Goal: Task Accomplishment & Management: Complete application form

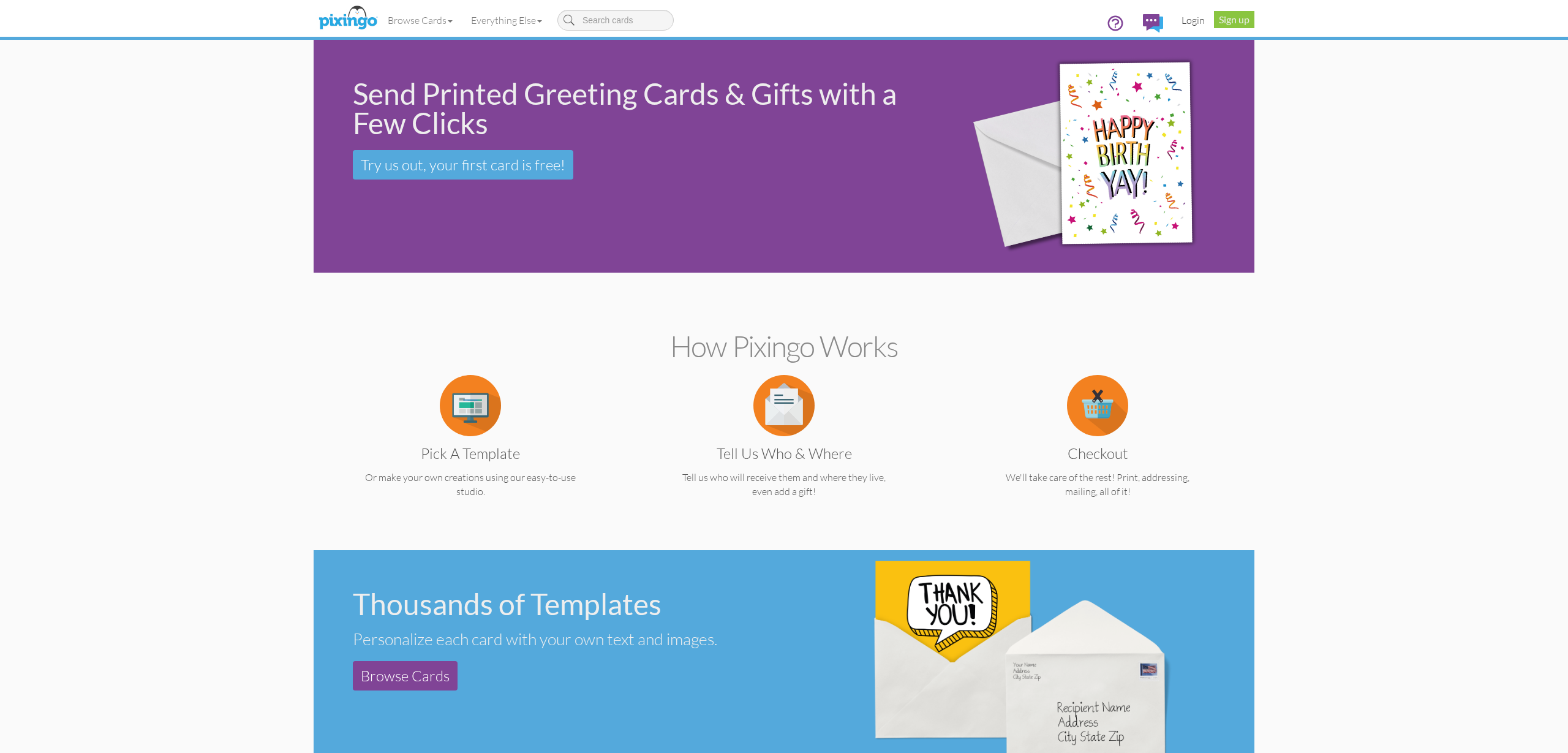
click at [1190, 21] on link "Login" at bounding box center [1193, 20] width 42 height 31
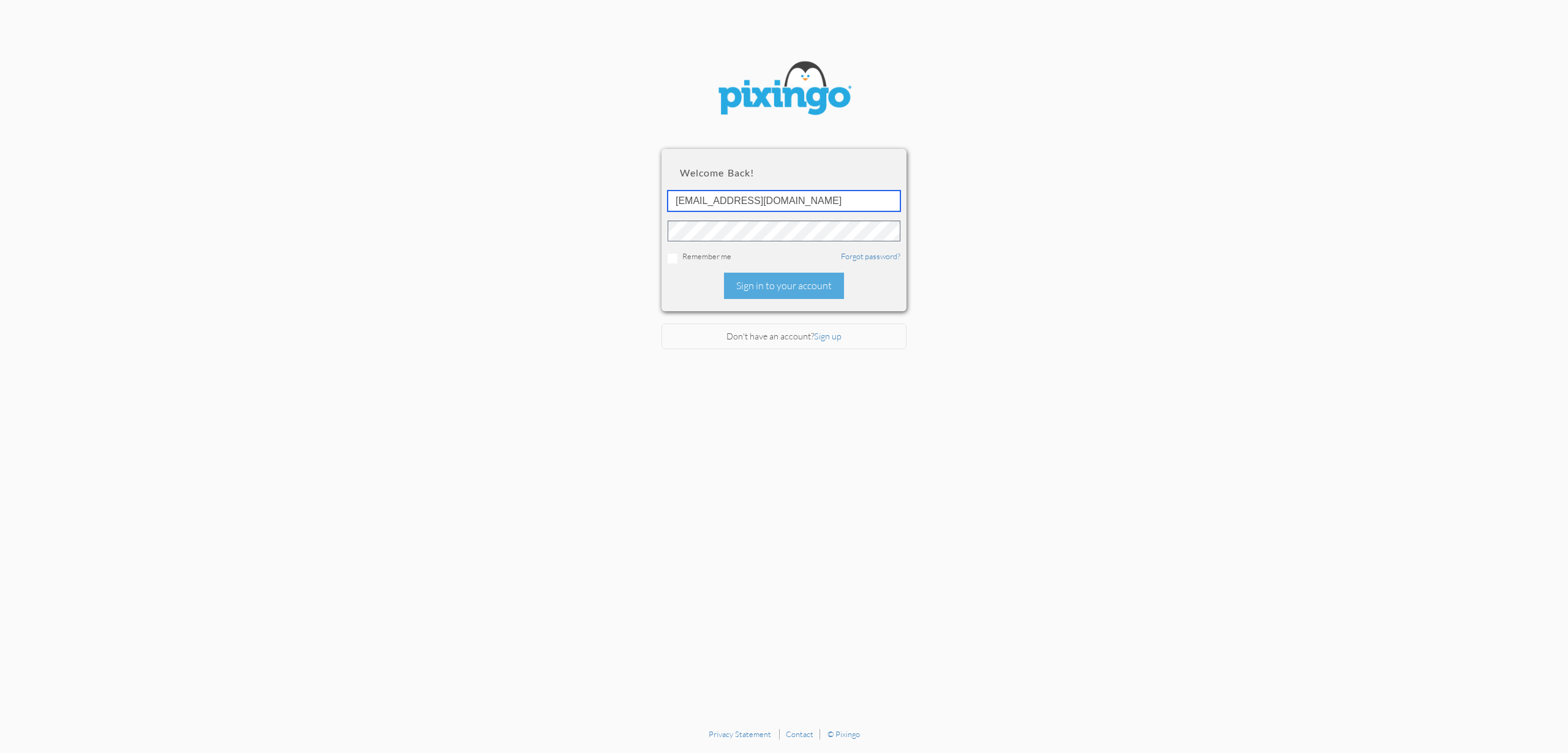
type input "accounting@reeut.com"
click at [784, 284] on div "Sign in to your account" at bounding box center [784, 285] width 120 height 26
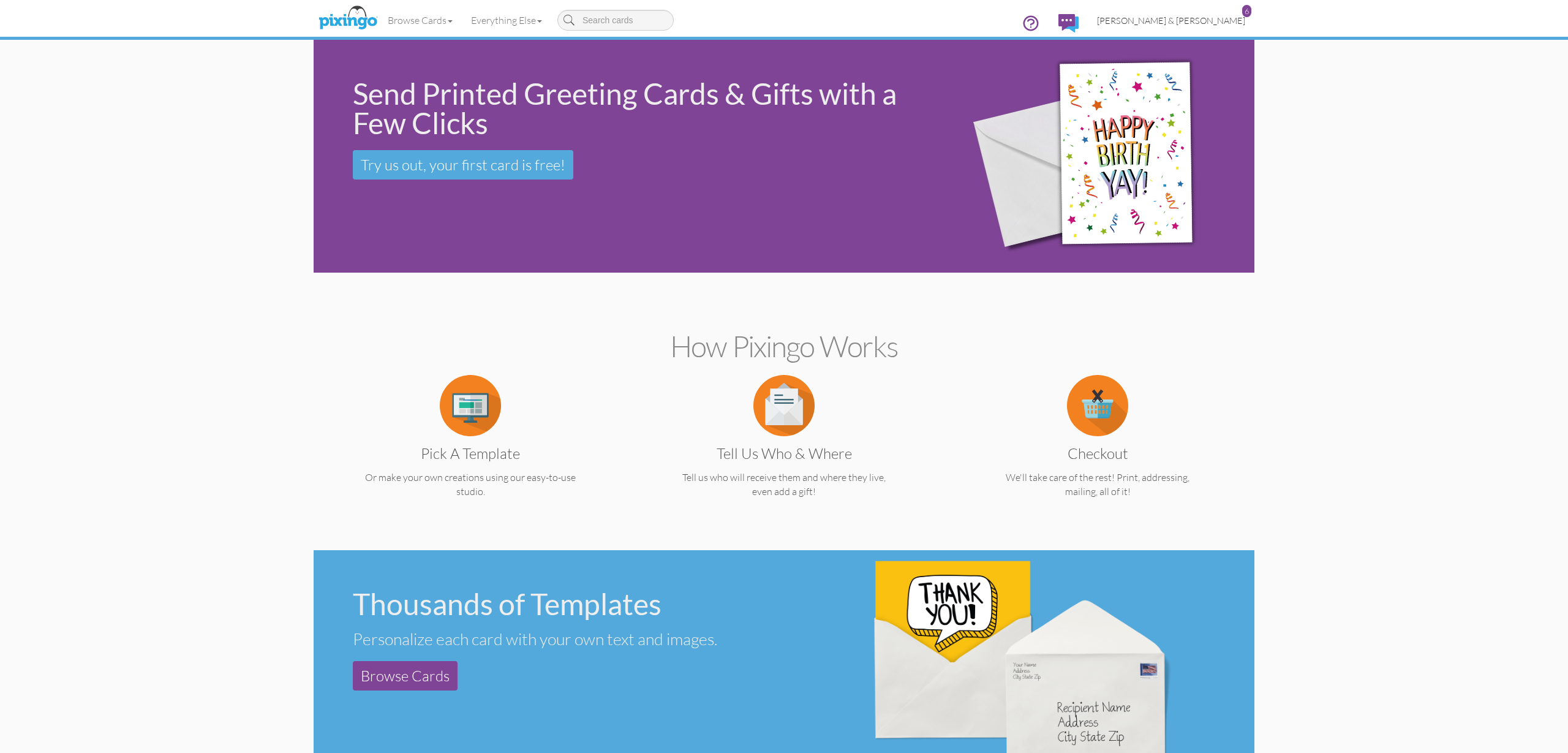
click at [1190, 18] on span "[PERSON_NAME] & [PERSON_NAME]" at bounding box center [1171, 20] width 148 height 11
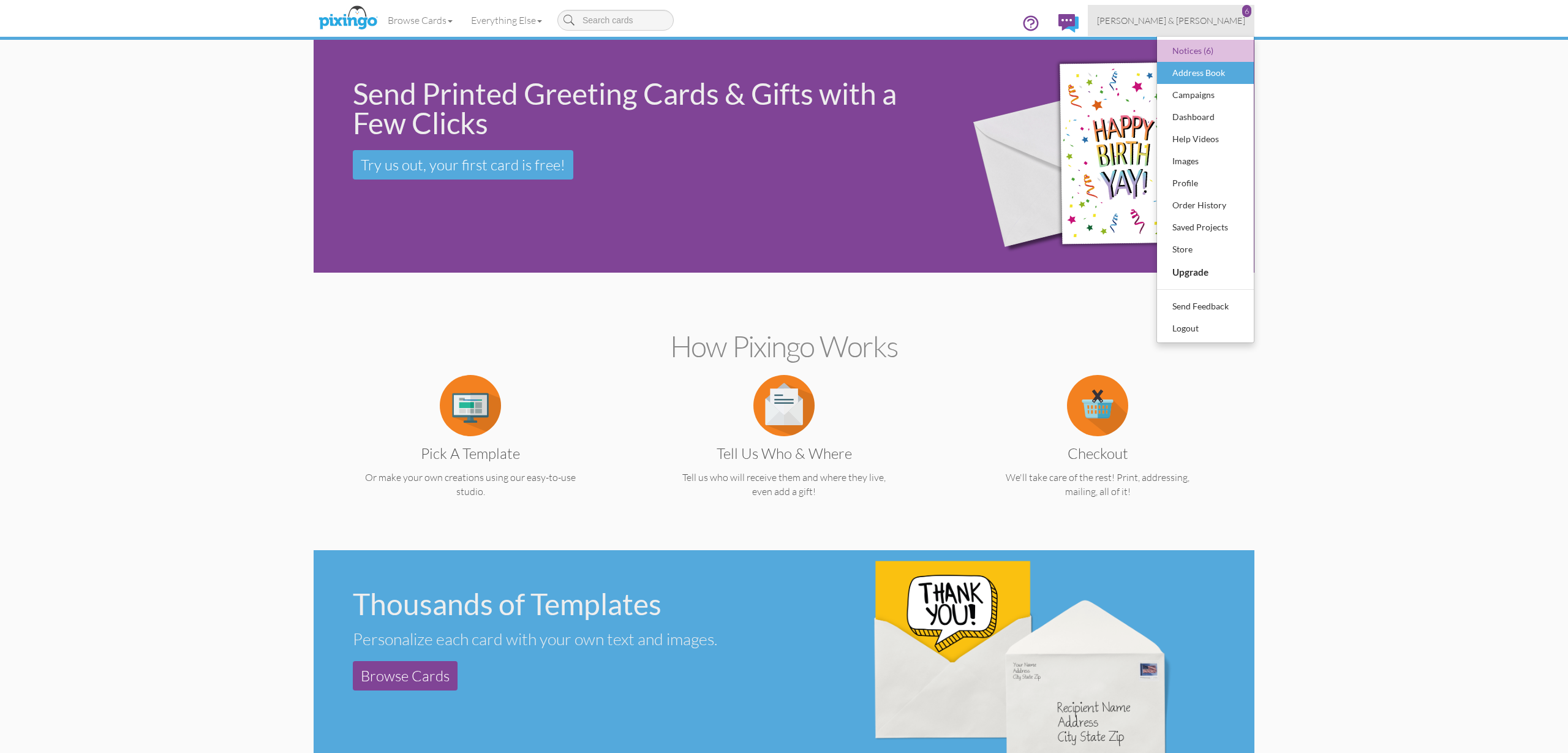
click at [1195, 73] on div "Address Book" at bounding box center [1206, 73] width 72 height 18
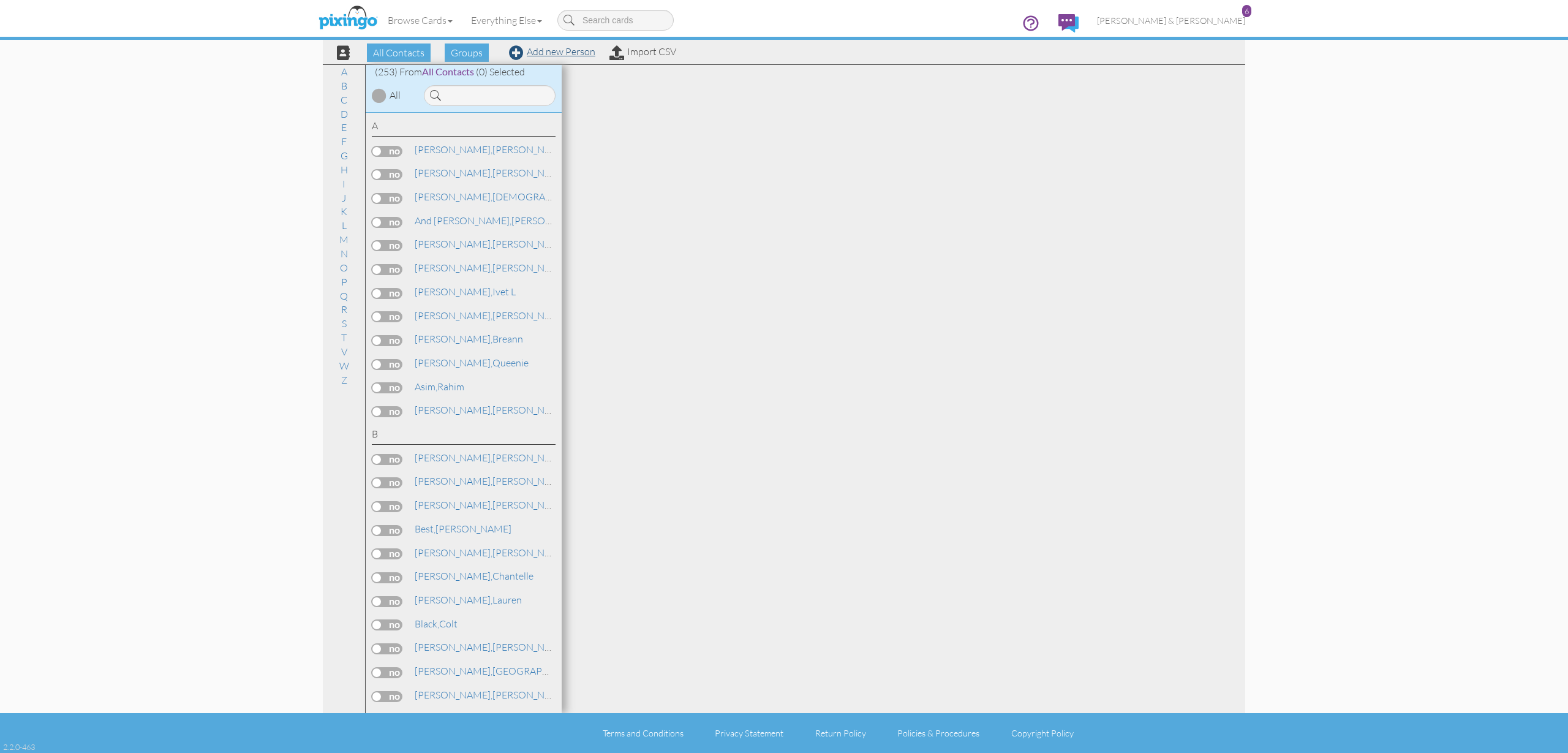
click at [563, 53] on link "Add new Person" at bounding box center [552, 51] width 86 height 12
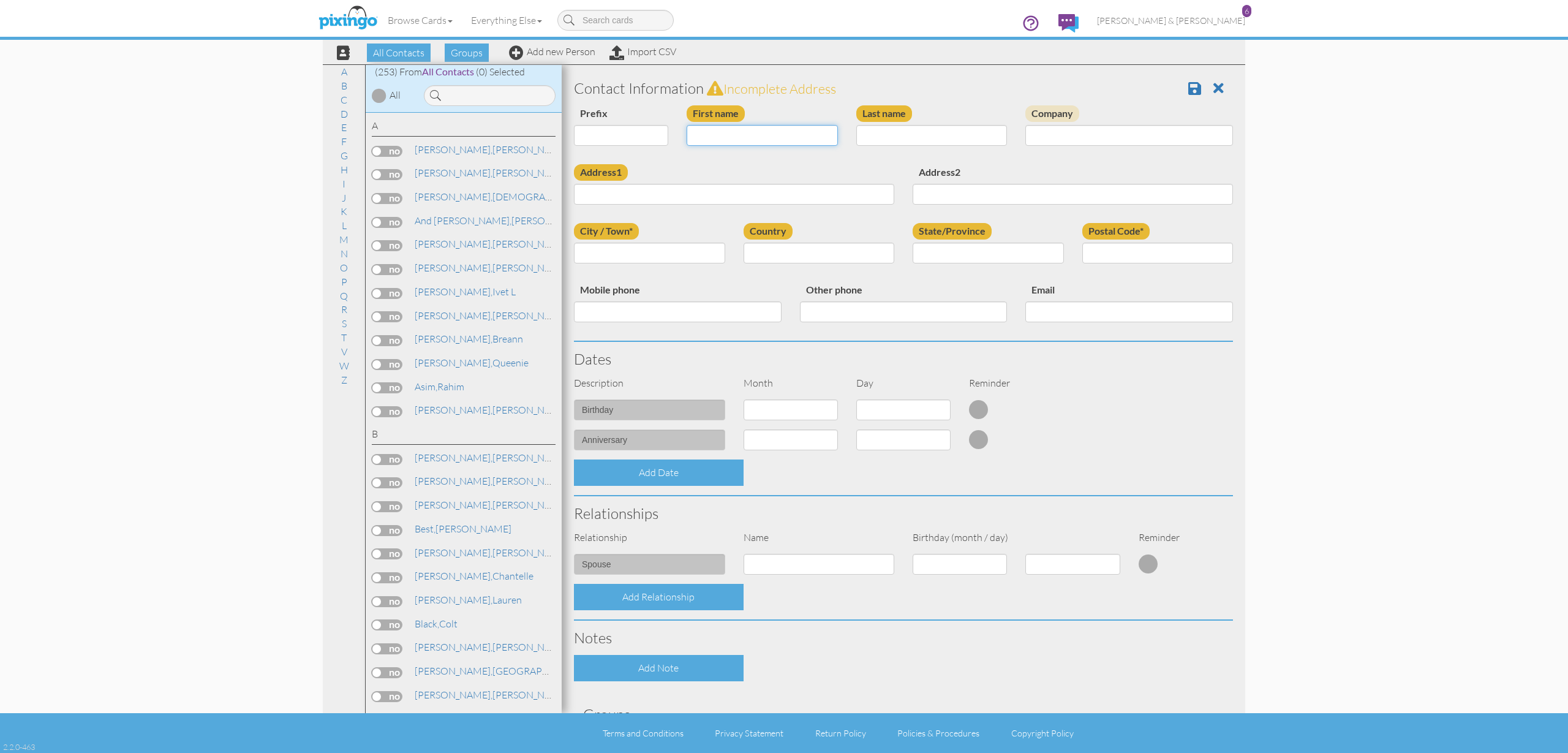
click at [794, 137] on input "First name" at bounding box center [762, 136] width 151 height 21
type input "[PERSON_NAME]"
click at [1052, 310] on input "Email" at bounding box center [1129, 312] width 208 height 21
paste input "[EMAIL_ADDRESS][DOMAIN_NAME]"
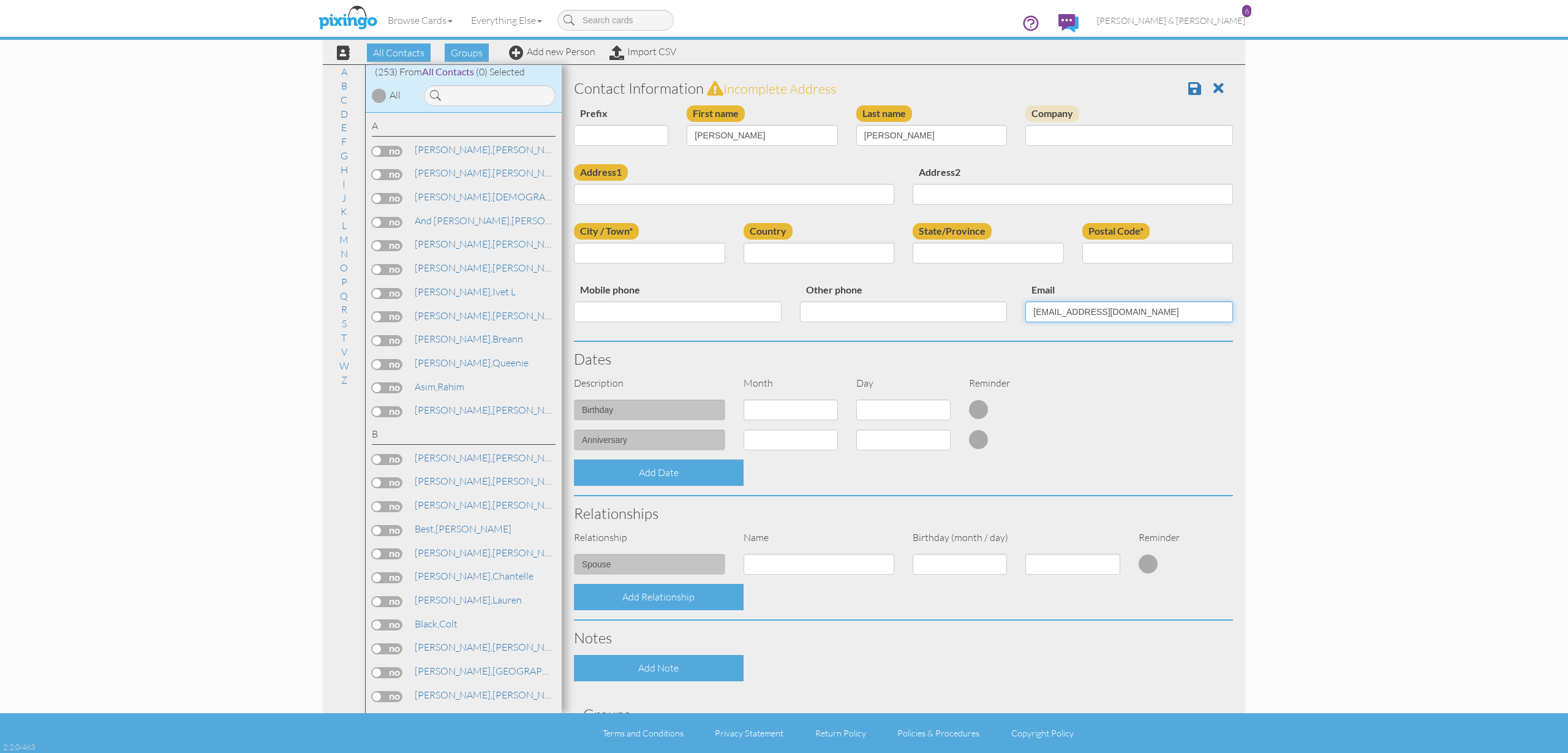
type input "[EMAIL_ADDRESS][DOMAIN_NAME]"
click at [644, 307] on input "Mobile phone" at bounding box center [677, 312] width 208 height 21
paste input "[PHONE_NUMBER]"
type input "[PHONE_NUMBER]"
click at [1214, 91] on span at bounding box center [1218, 88] width 11 height 14
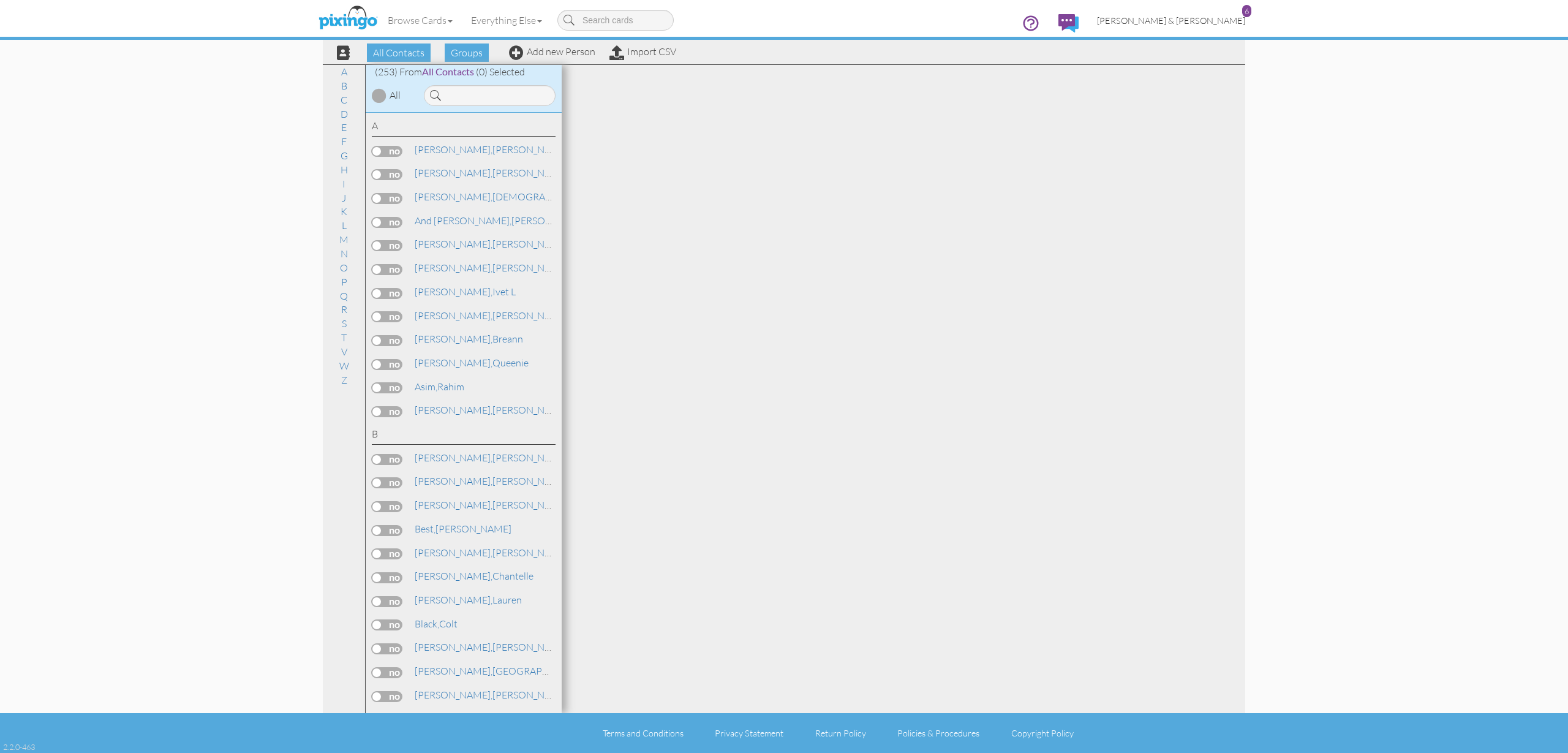
click at [1194, 26] on link "[PERSON_NAME] & [PERSON_NAME] 6" at bounding box center [1171, 20] width 167 height 31
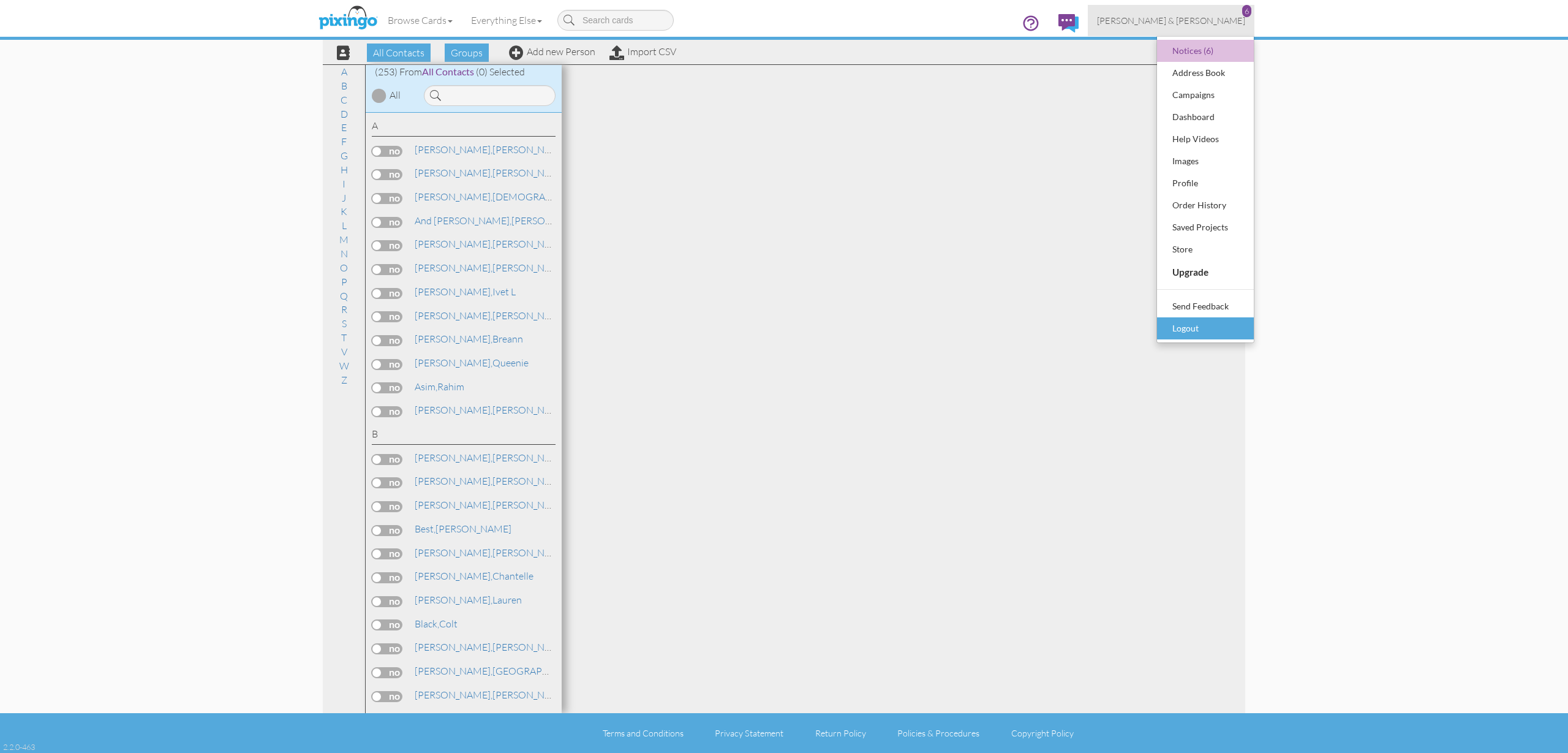
click at [1188, 324] on div "Logout" at bounding box center [1206, 329] width 72 height 18
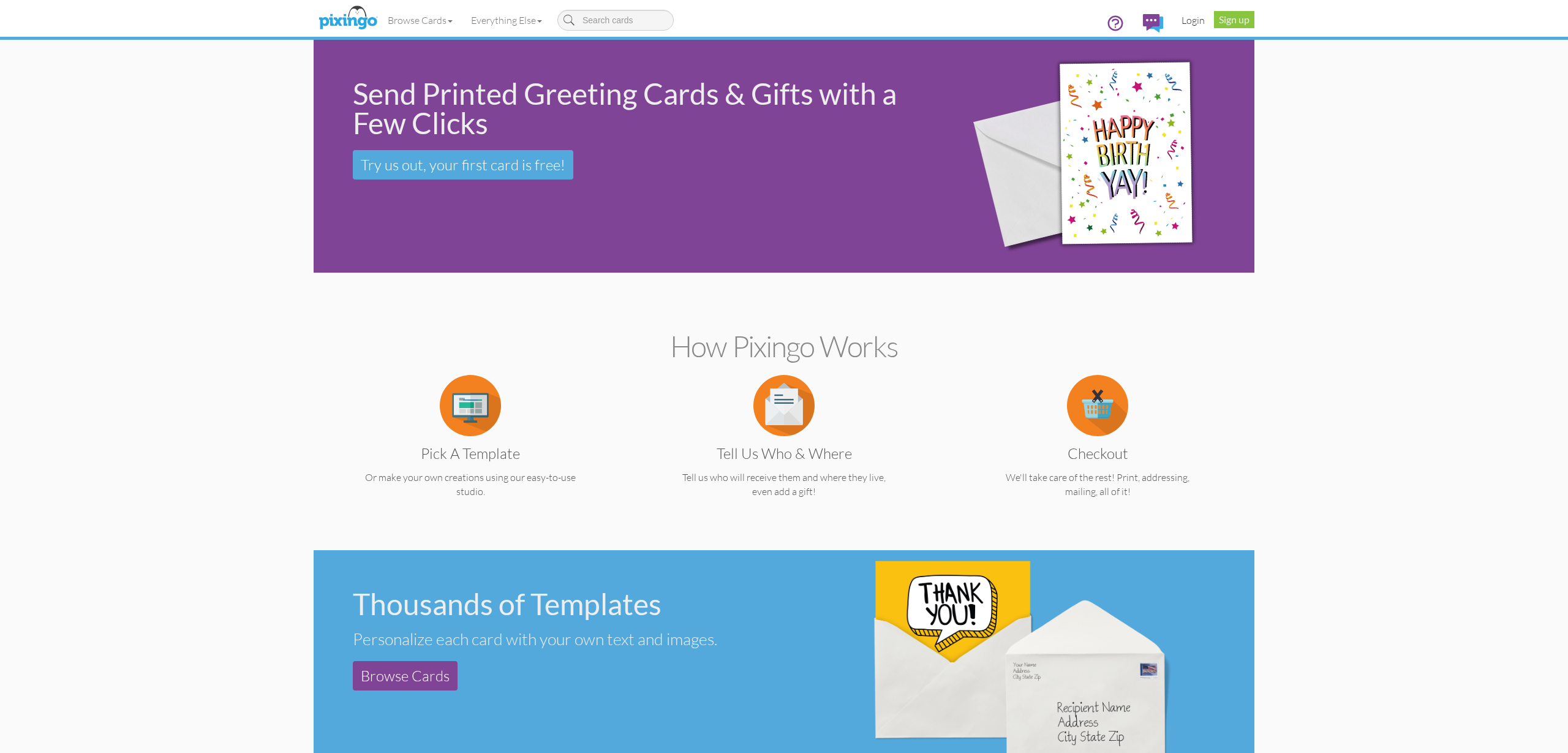
click at [1198, 21] on link "Login" at bounding box center [1193, 20] width 42 height 31
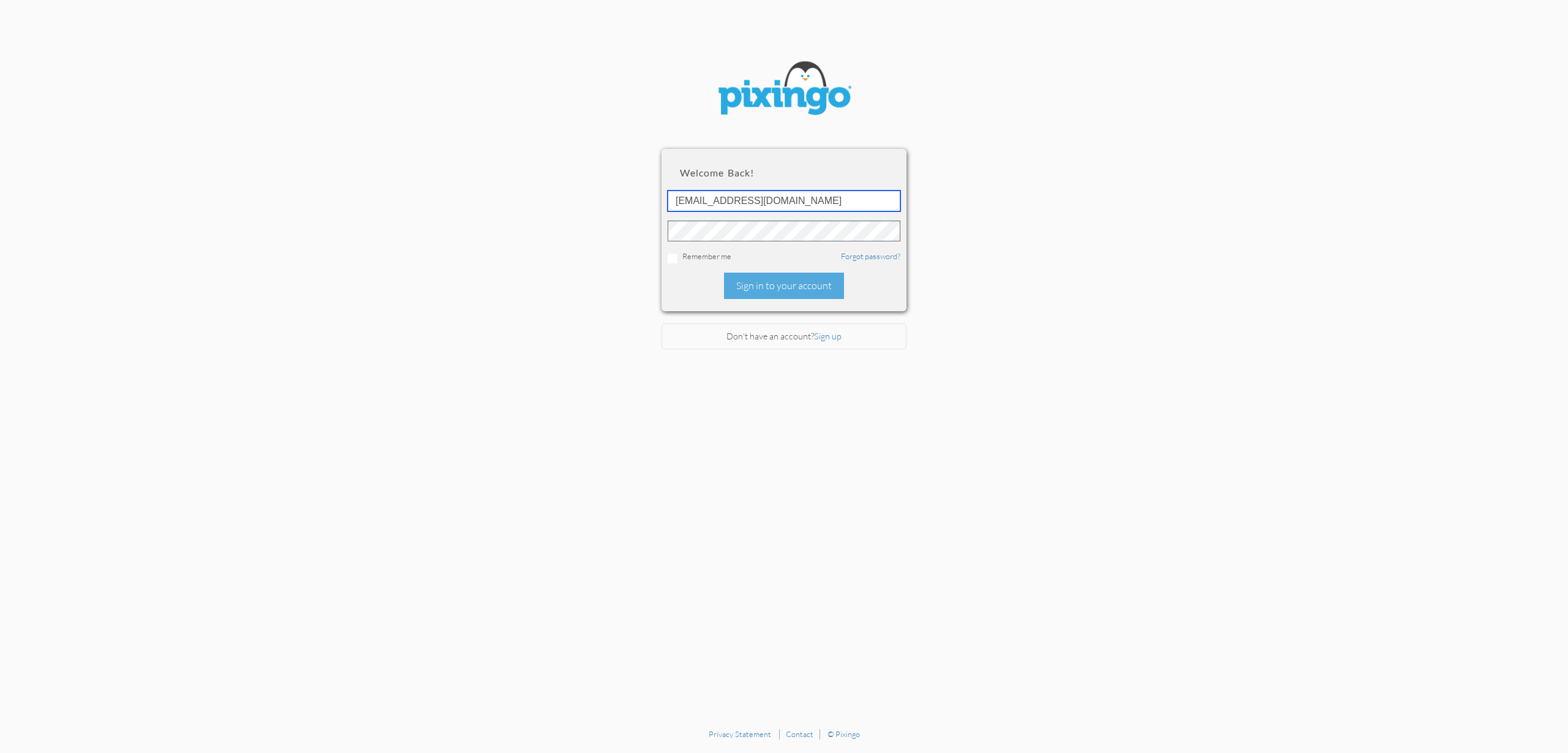
type input "accounting@reeut.com"
click at [783, 287] on div "Sign in to your account" at bounding box center [784, 285] width 120 height 26
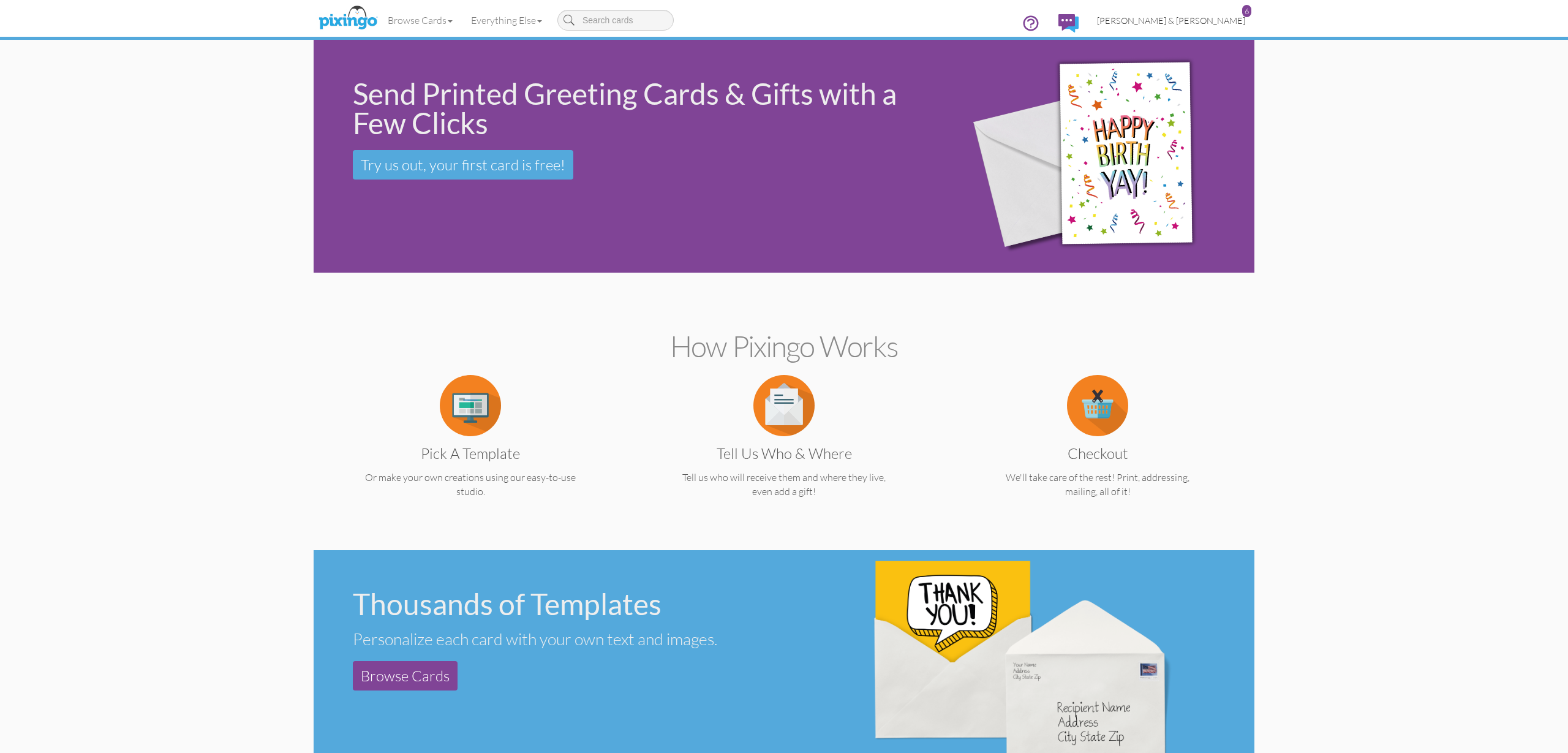
click at [1194, 26] on link "[PERSON_NAME] & [PERSON_NAME] 6" at bounding box center [1171, 20] width 167 height 31
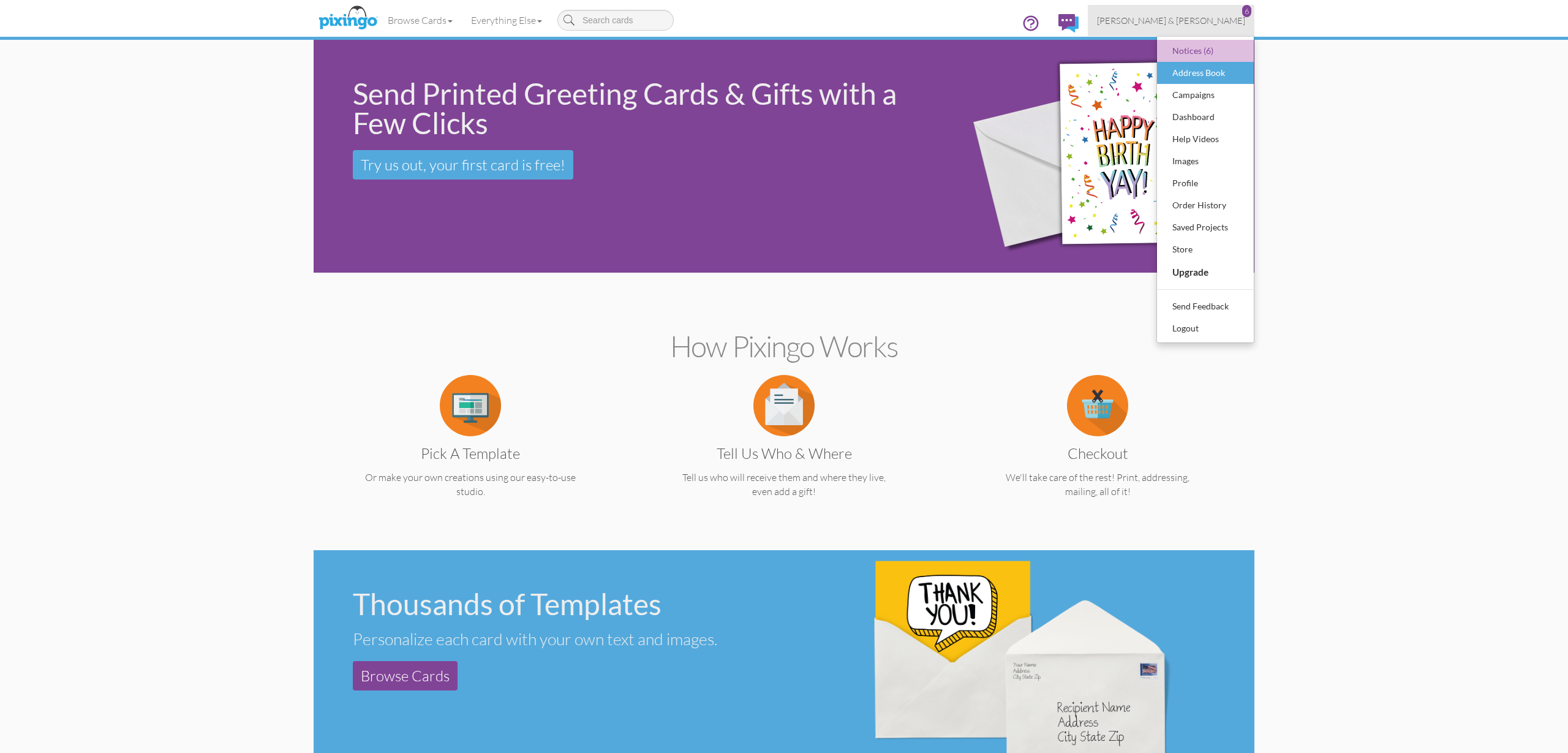
click at [1205, 80] on div "Address Book" at bounding box center [1206, 73] width 72 height 18
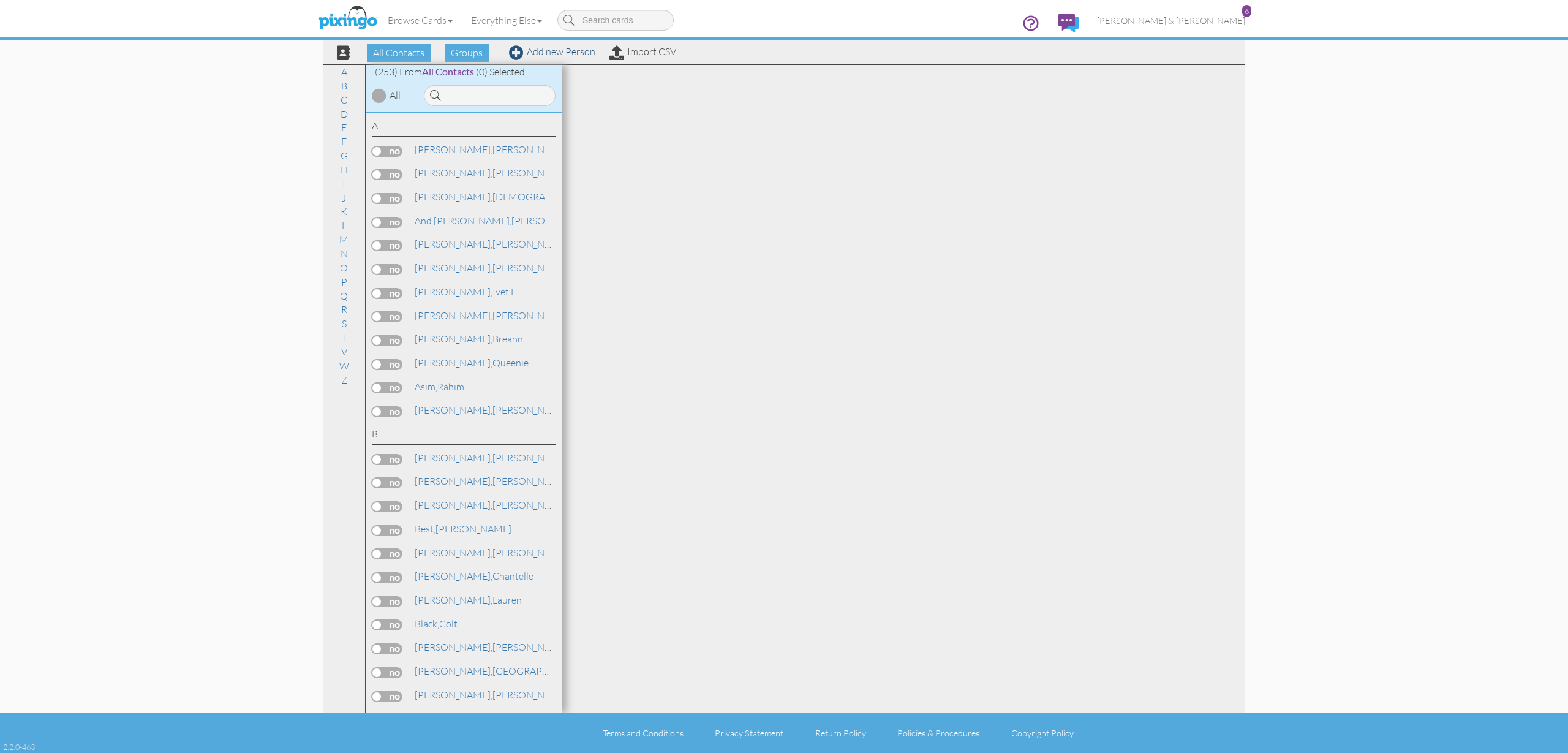
click at [557, 54] on link "Add new Person" at bounding box center [552, 51] width 86 height 12
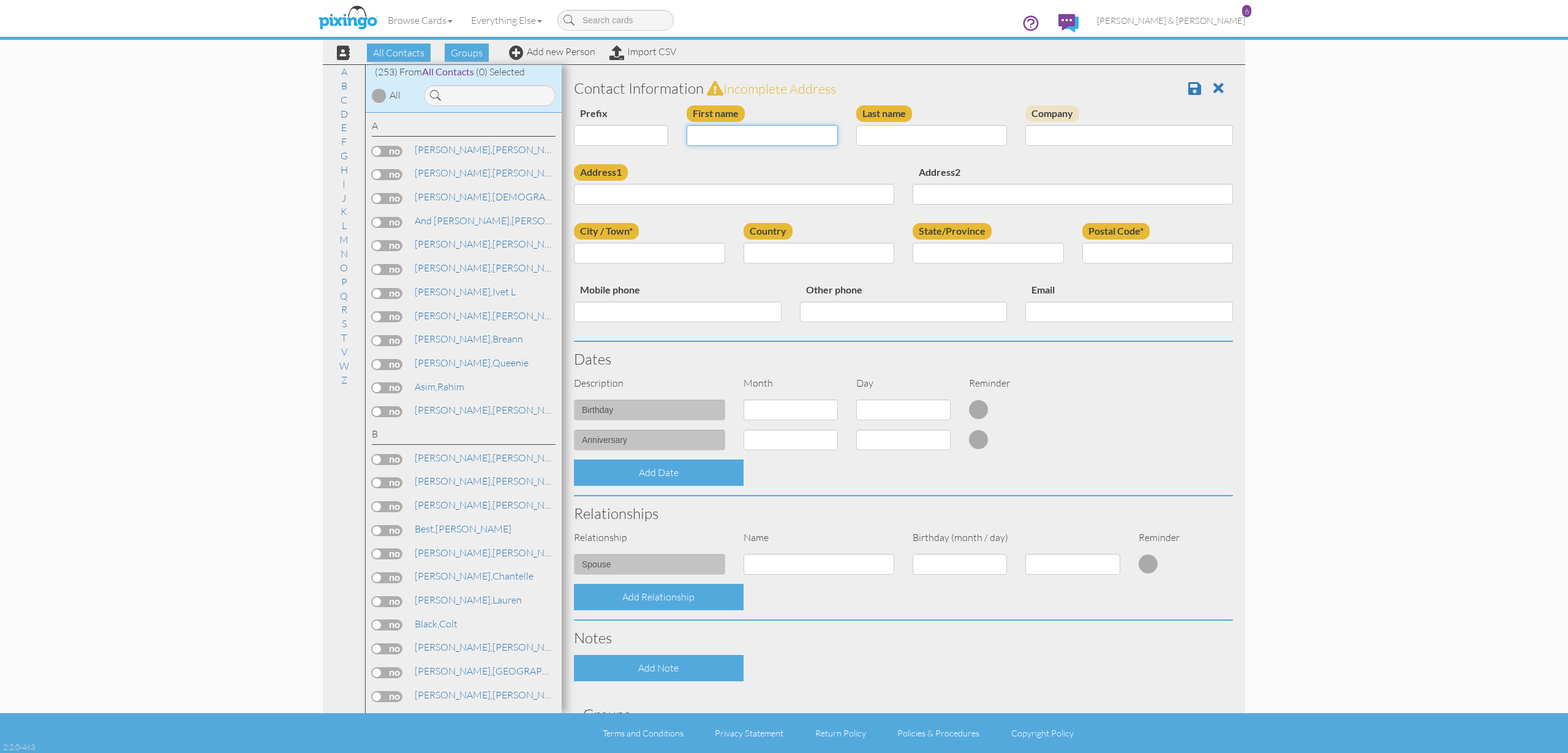
click at [786, 135] on input "First name" at bounding box center [762, 136] width 151 height 21
type input "[PERSON_NAME]"
click at [1098, 315] on input "Email" at bounding box center [1129, 312] width 208 height 21
paste input "[EMAIL_ADDRESS][DOMAIN_NAME]"
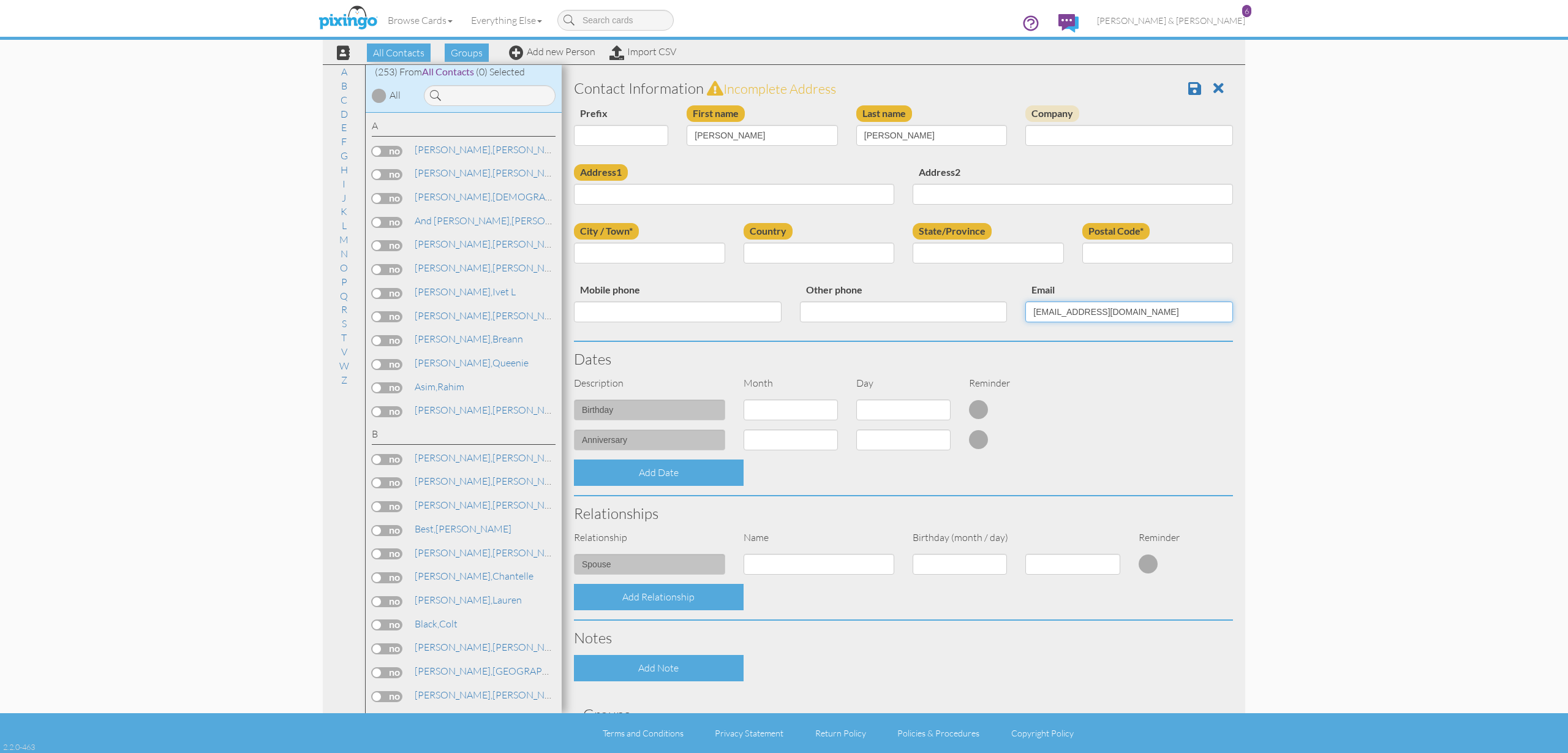
type input "[EMAIL_ADDRESS][DOMAIN_NAME]"
click at [640, 312] on input "Mobile phone" at bounding box center [677, 312] width 208 height 21
paste input "[PHONE_NUMBER]"
type input "[PHONE_NUMBER]"
click at [673, 198] on input "Address1" at bounding box center [734, 194] width 320 height 21
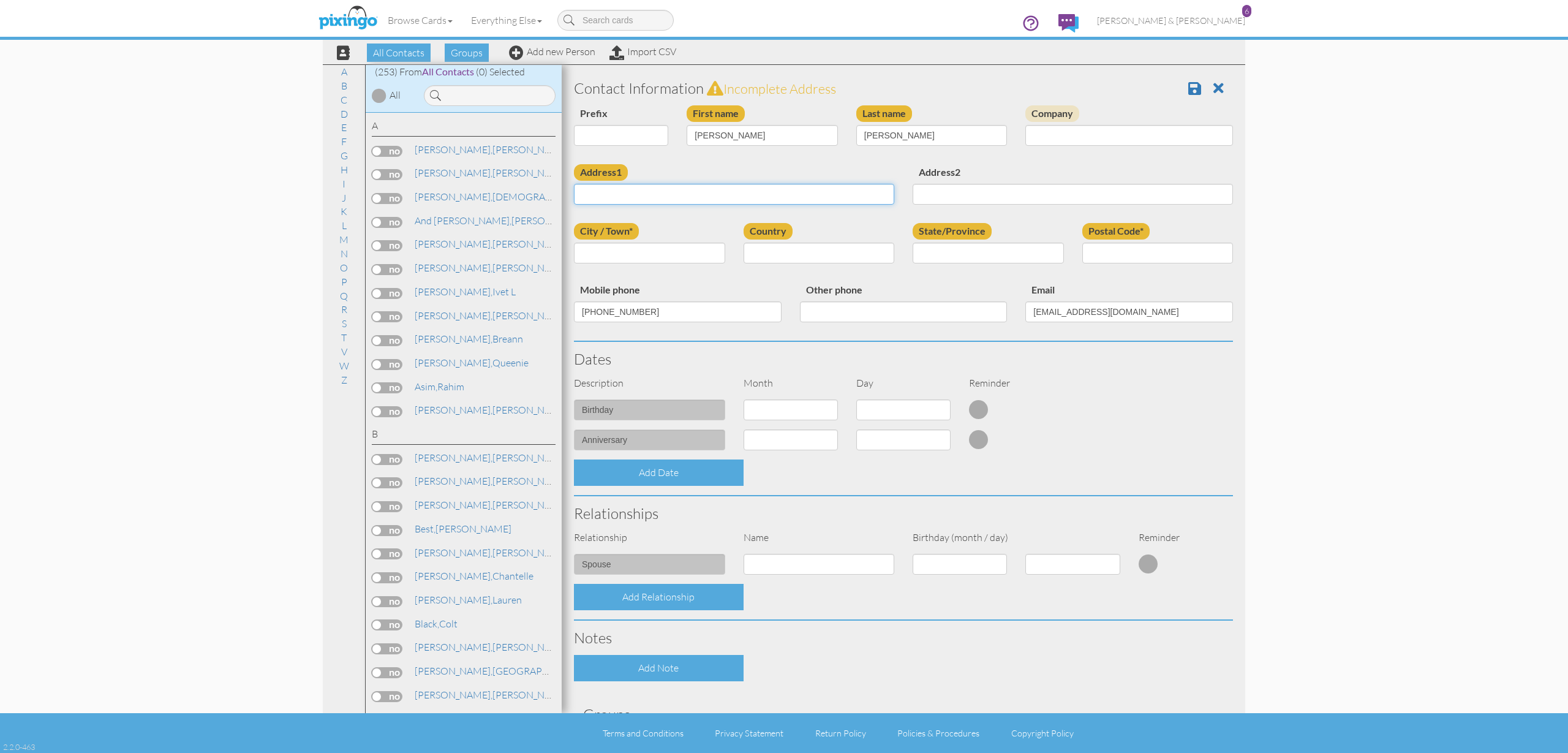
paste input "286 W [PERSON_NAME]"
type input "286 W [PERSON_NAME]"
type input "S"
type input "Draper"
select select "object:1554"
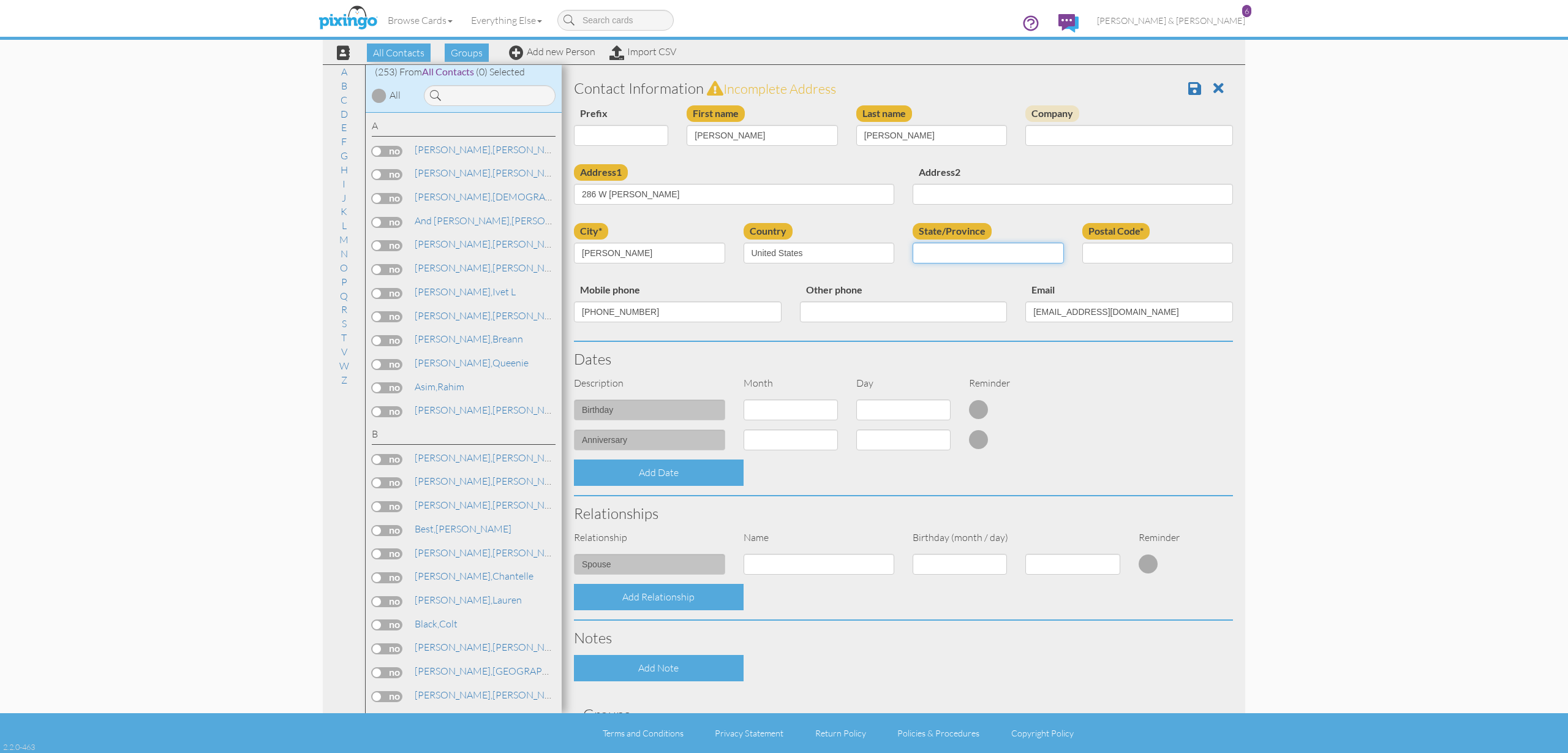
select select "object:1853"
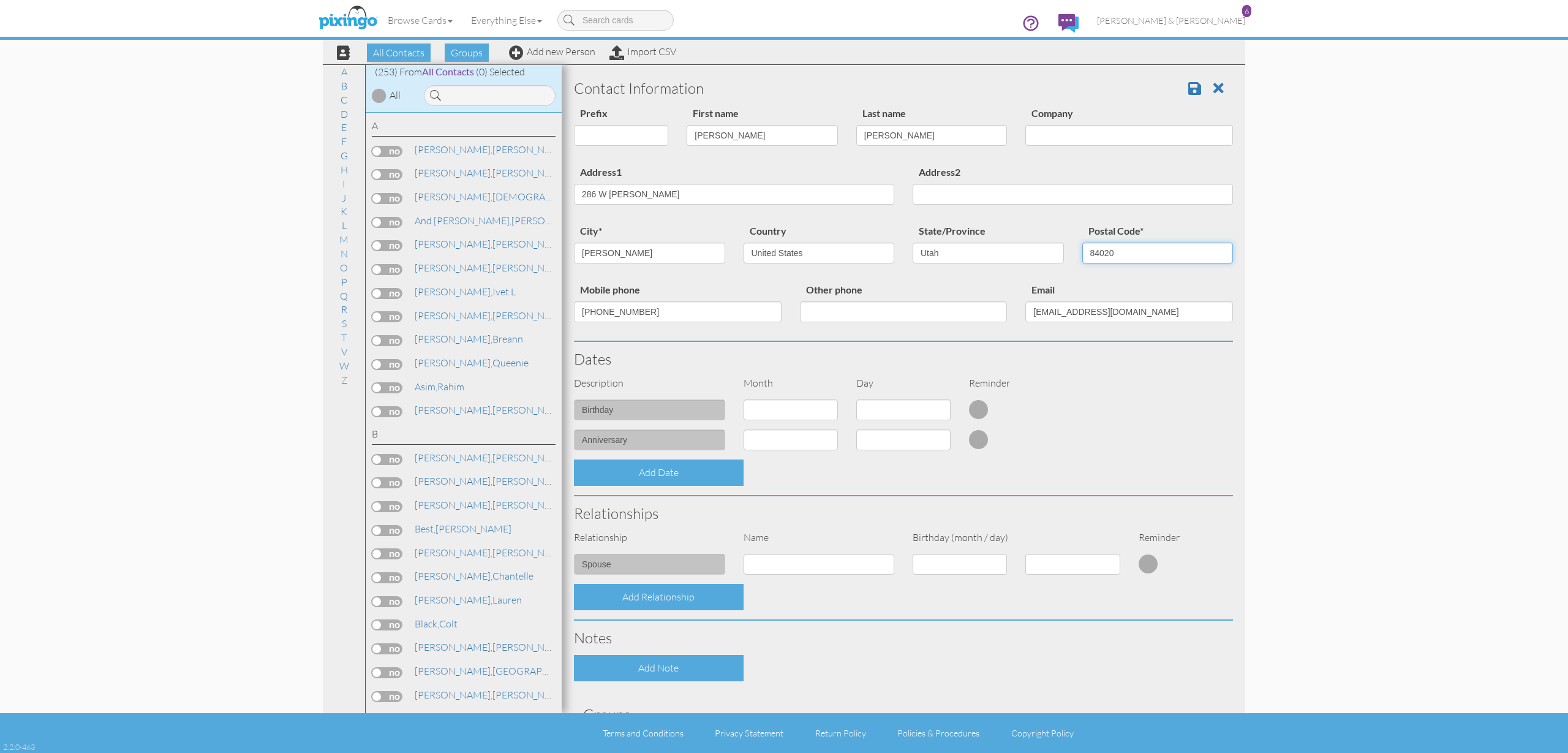
type input "84020"
select select "object:1551"
select select "number:9"
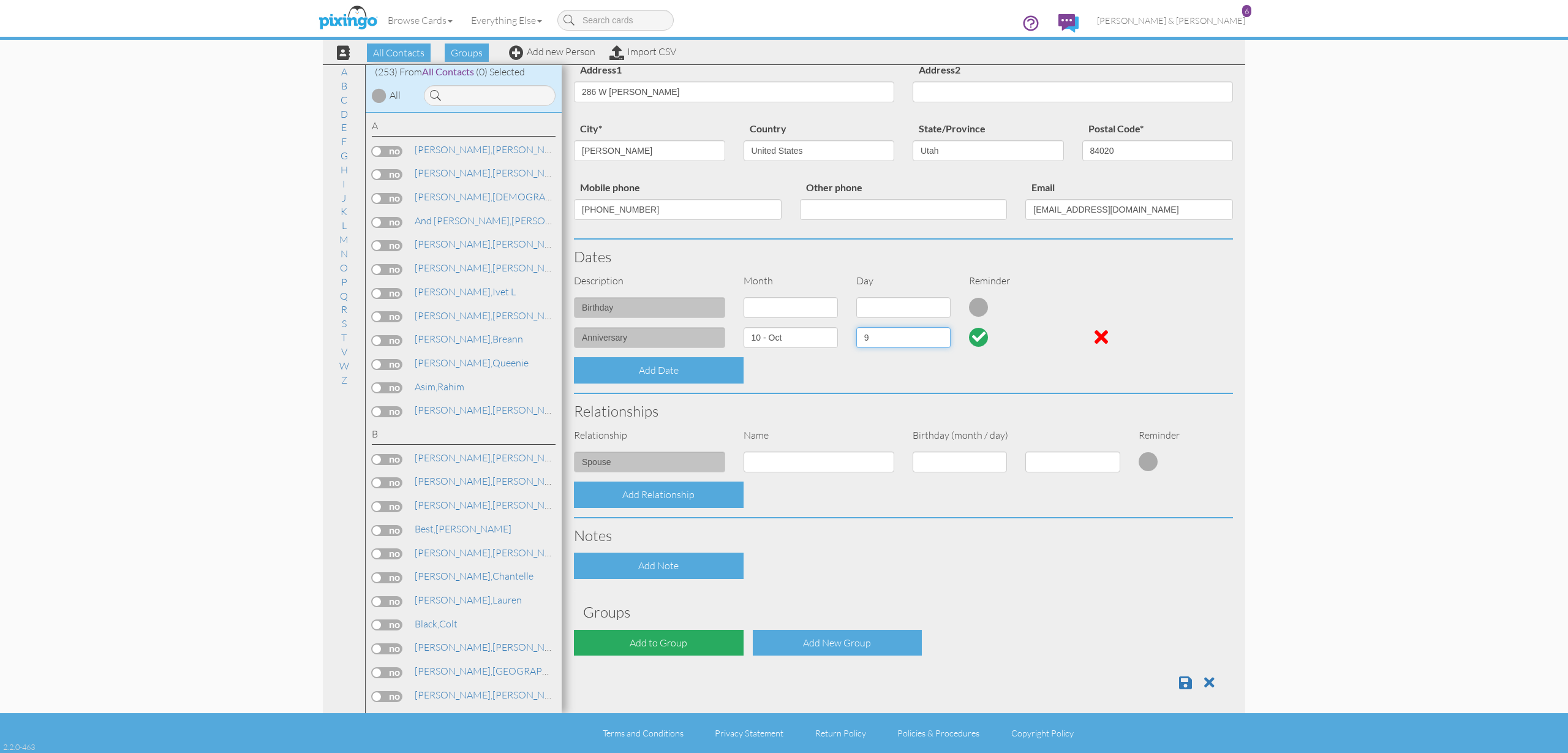
scroll to position [101, 0]
click at [670, 636] on div "Add to Group" at bounding box center [658, 644] width 170 height 26
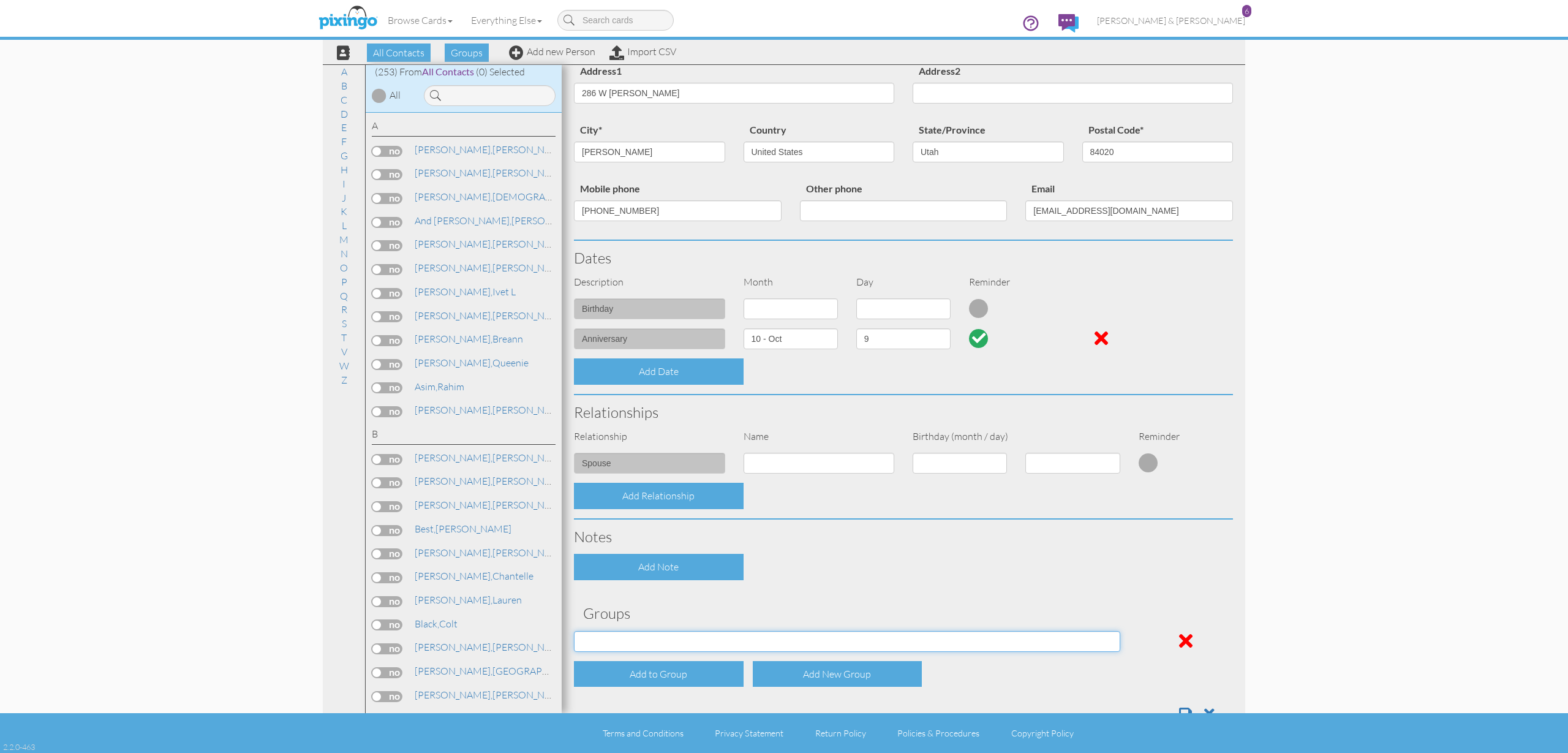
select select "object:1864"
click at [798, 591] on div "Contact Information Prefix Dr. Mr. Mrs. First name Greg Last name James Company…" at bounding box center [903, 350] width 659 height 762
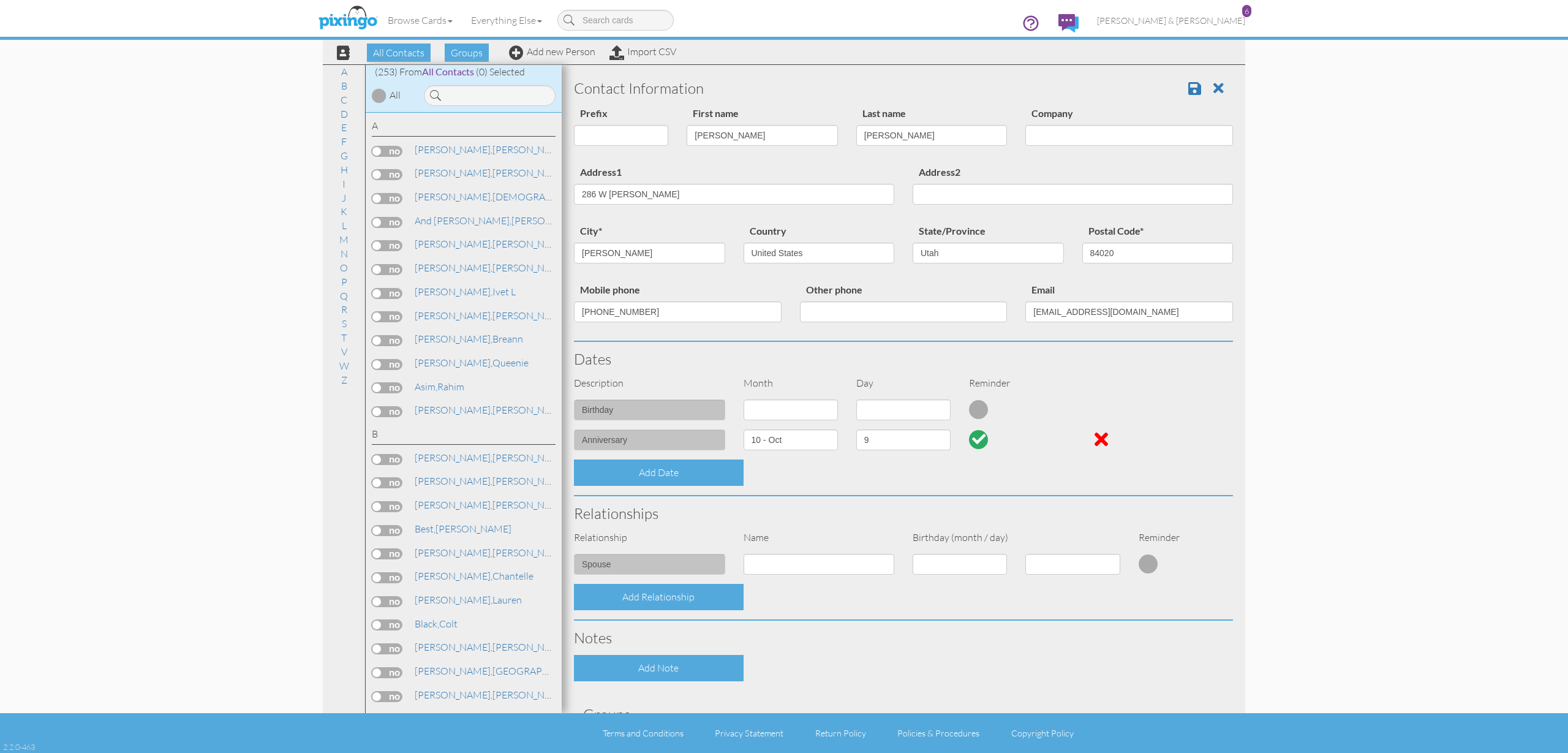
scroll to position [0, 0]
click at [1194, 86] on span at bounding box center [1194, 88] width 13 height 14
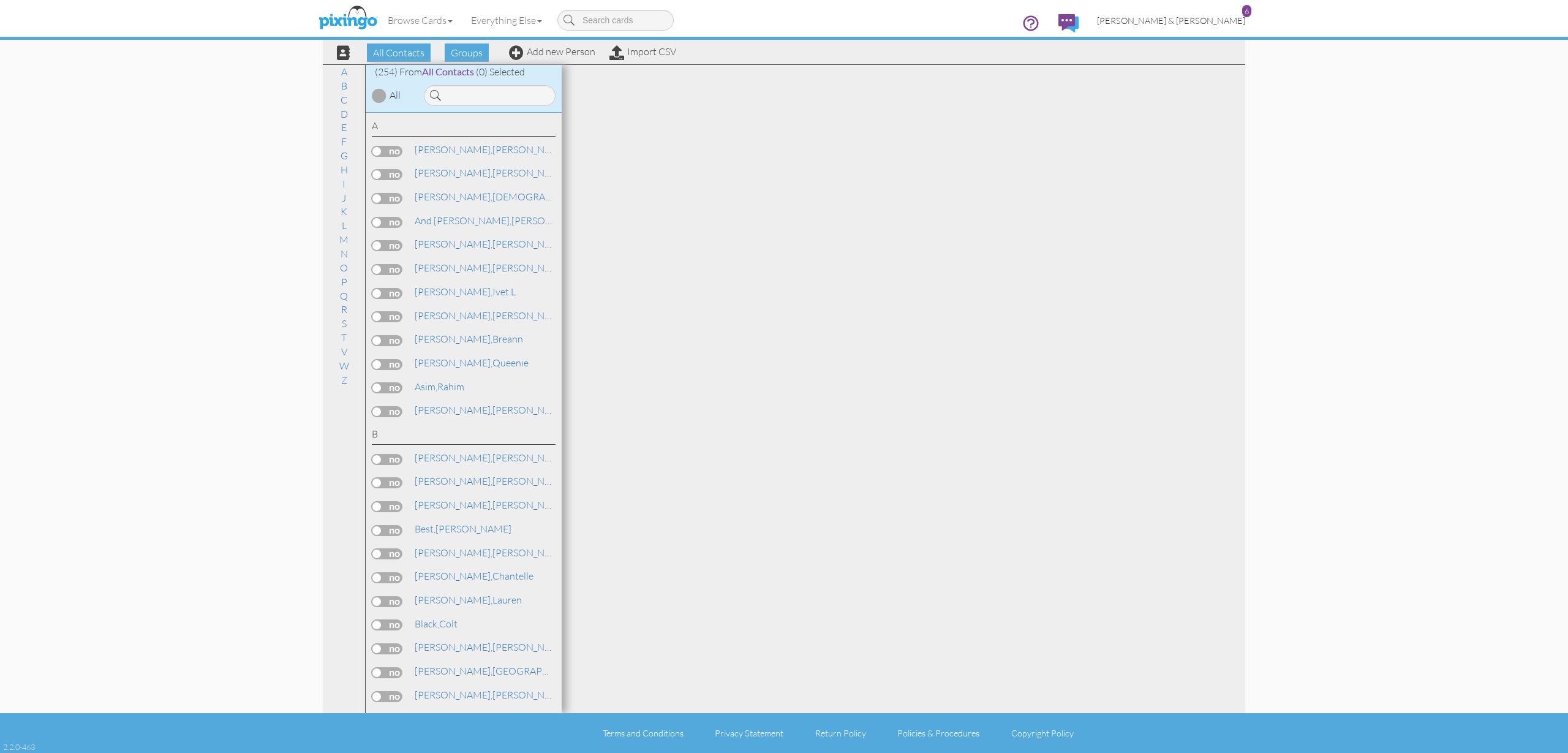
click at [1198, 23] on span "[PERSON_NAME] & [PERSON_NAME]" at bounding box center [1171, 20] width 148 height 11
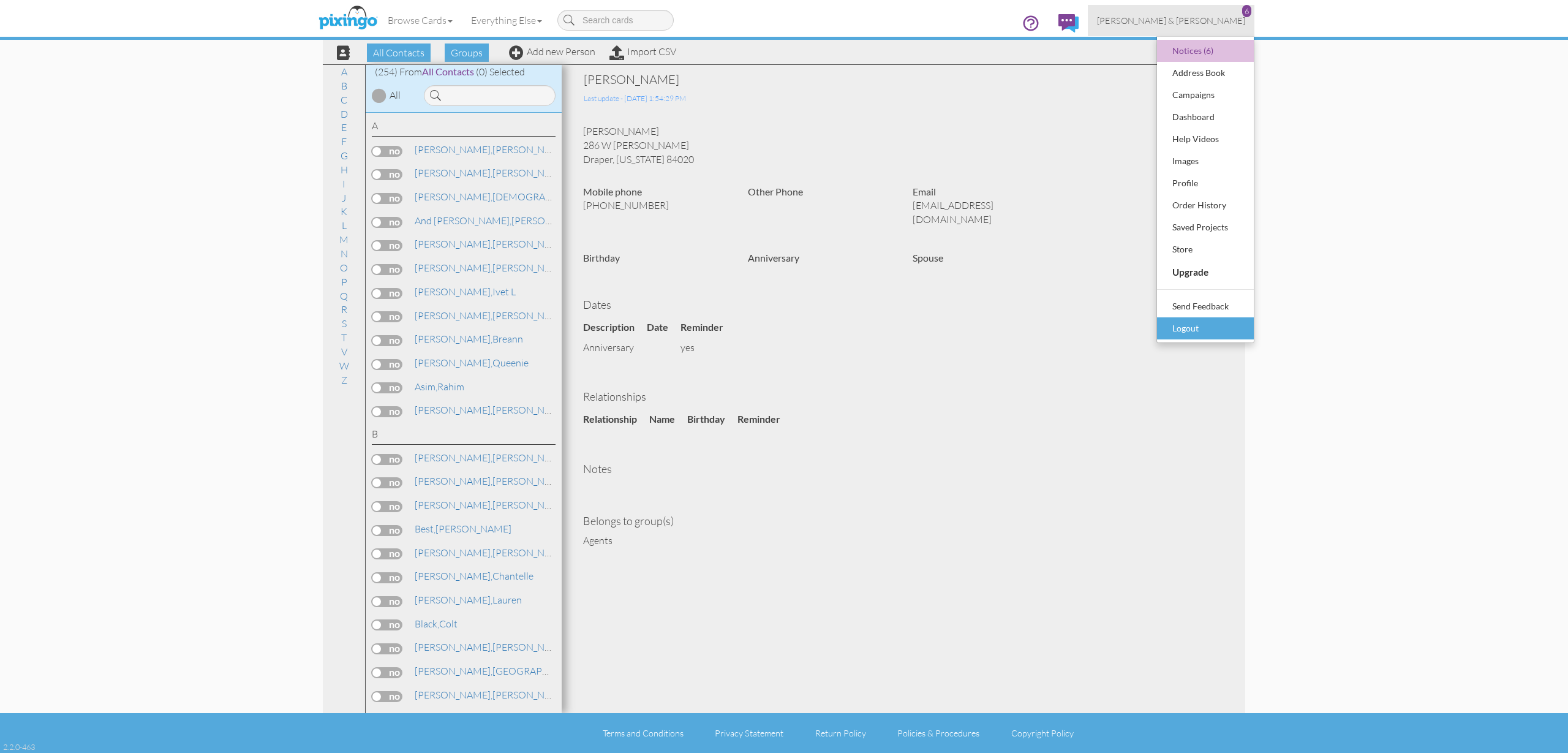
click at [1190, 325] on div "Logout" at bounding box center [1206, 329] width 72 height 18
